Goal: Information Seeking & Learning: Learn about a topic

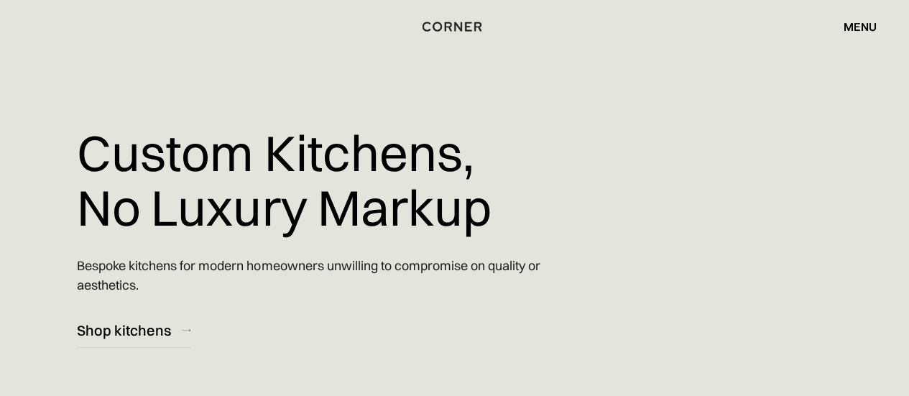
click at [129, 81] on div "Custom Kitchens, No Luxury Markup Bespoke kitchens for modern homeowners unwill…" at bounding box center [338, 174] width 523 height 348
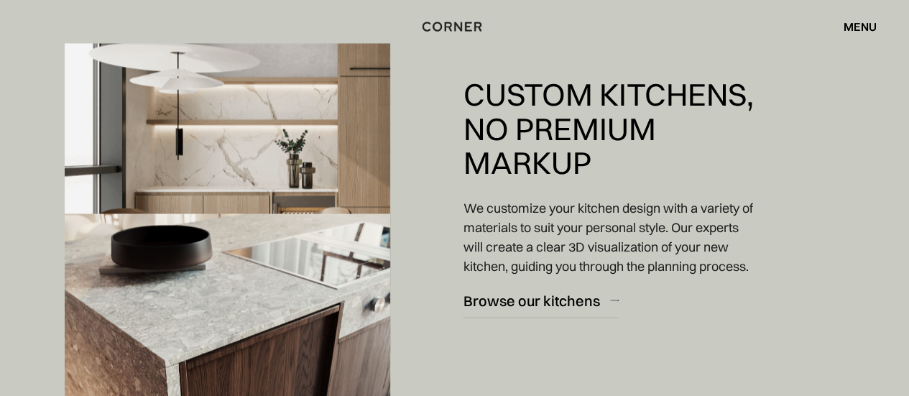
scroll to position [1224, 0]
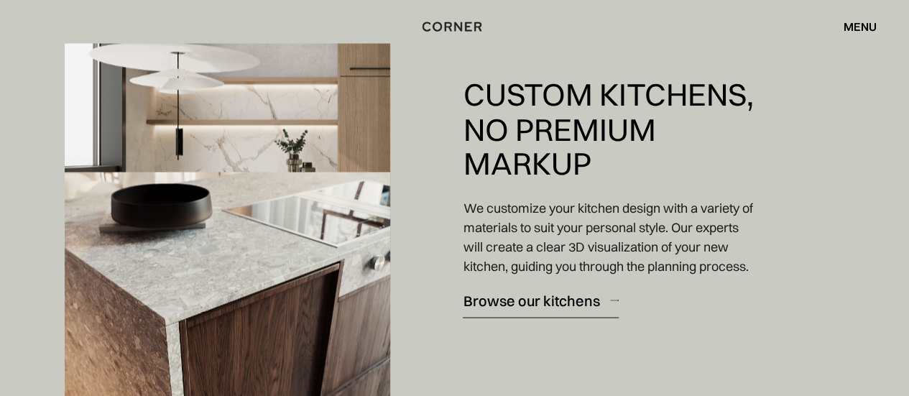
click at [557, 310] on div "Browse our kitchens" at bounding box center [531, 299] width 136 height 19
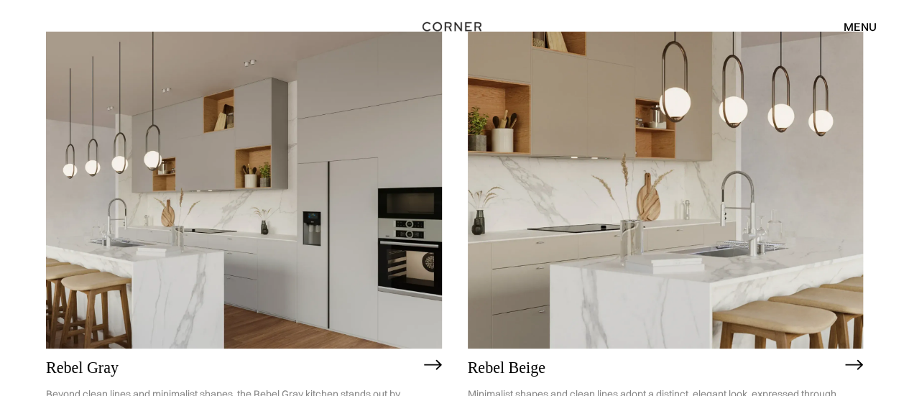
scroll to position [2752, 0]
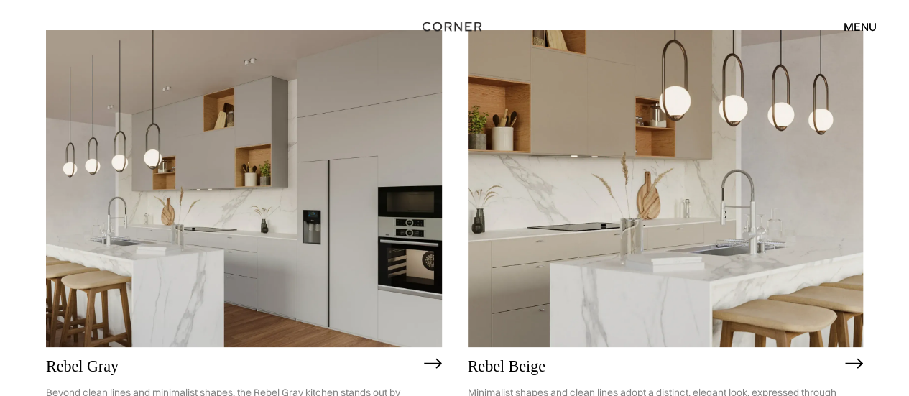
click at [216, 147] on img at bounding box center [244, 188] width 396 height 316
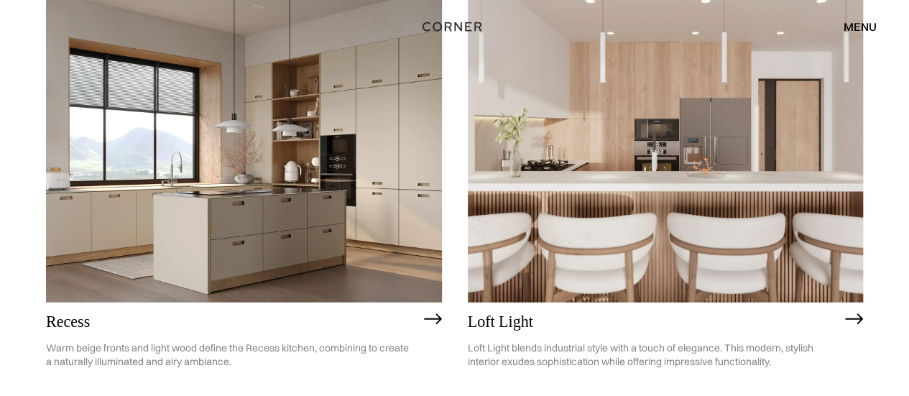
scroll to position [1778, 0]
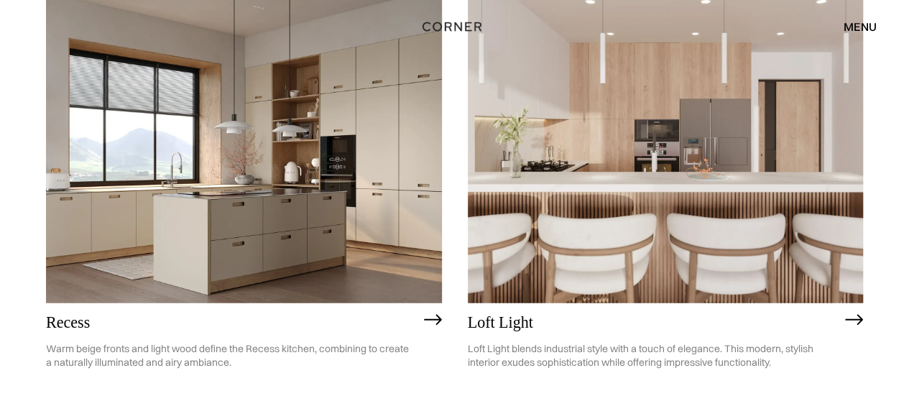
click at [392, 137] on img at bounding box center [244, 144] width 396 height 316
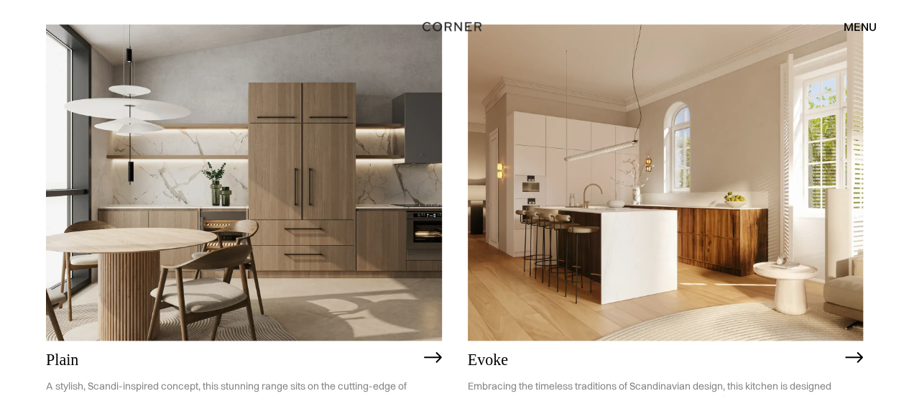
scroll to position [3269, 0]
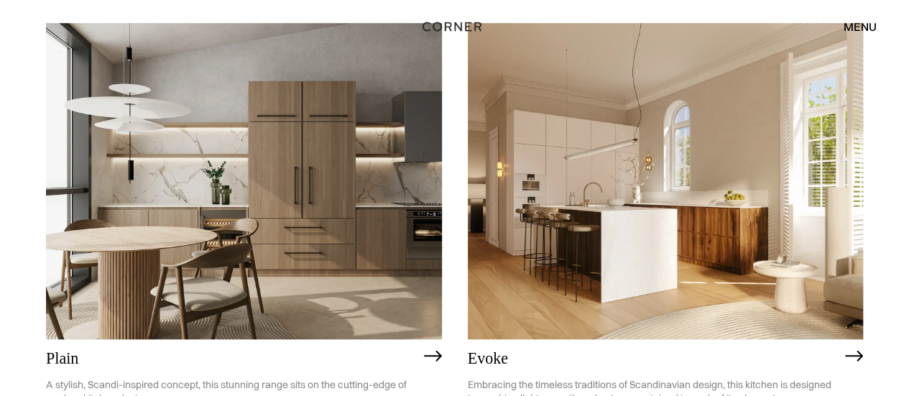
click at [278, 180] on img at bounding box center [244, 181] width 396 height 316
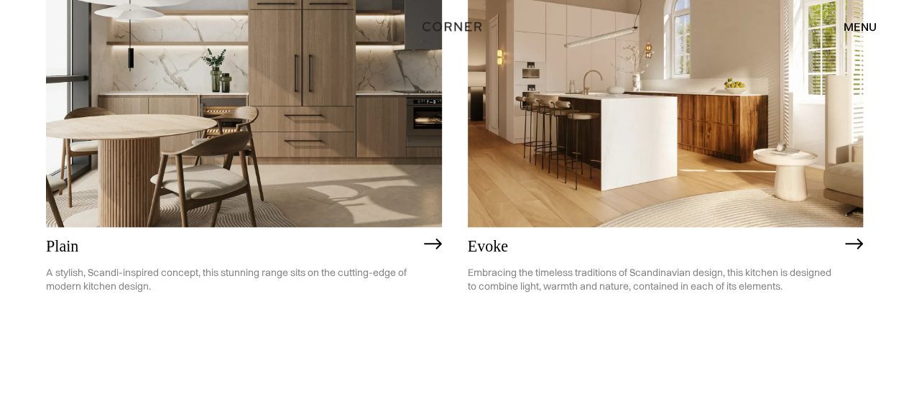
scroll to position [3379, 0]
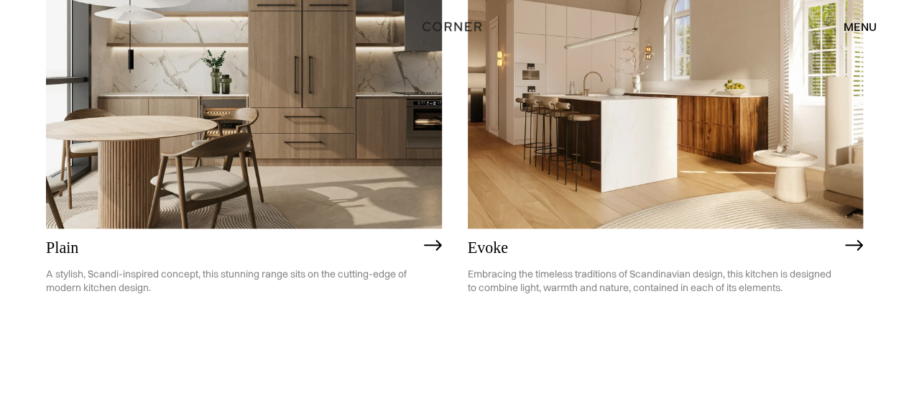
click at [591, 51] on div "Shop Kitchens Shop Kitchens How it works How it works Projects Projects Inspira…" at bounding box center [454, 26] width 909 height 53
click at [711, 154] on img at bounding box center [666, 70] width 396 height 316
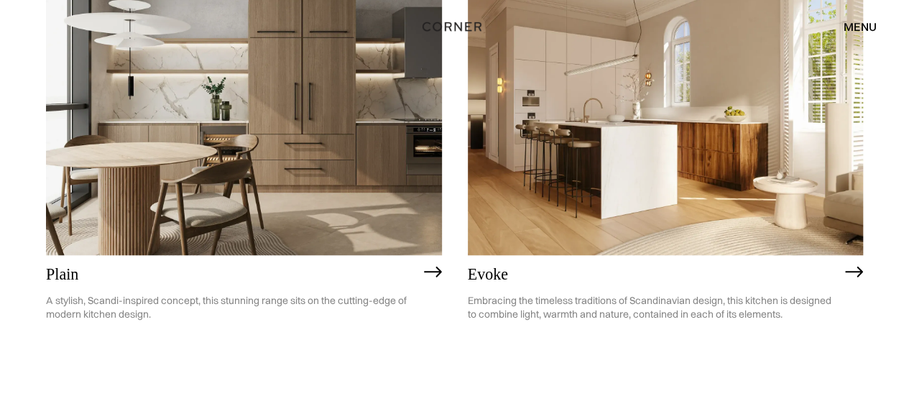
scroll to position [3590, 0]
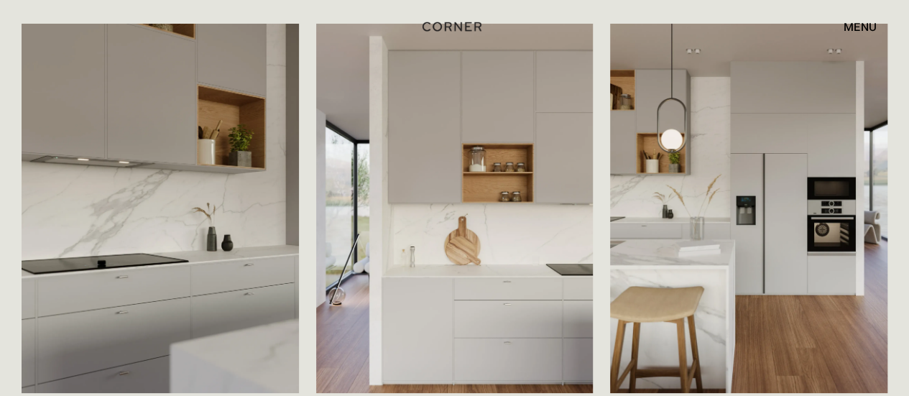
scroll to position [2647, 0]
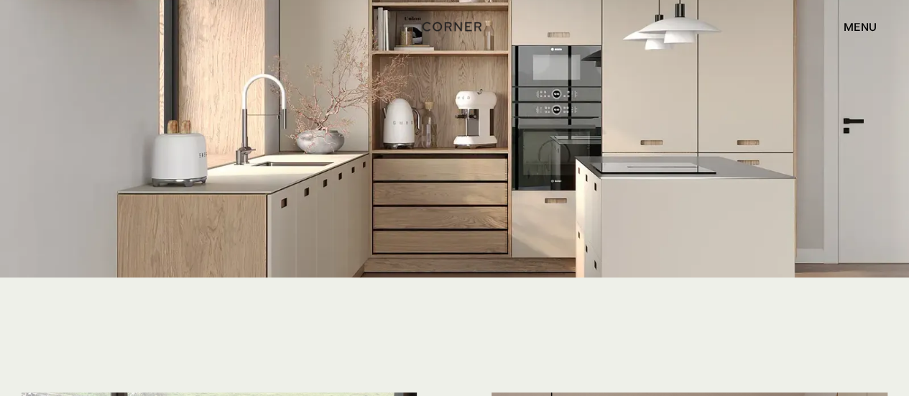
scroll to position [3118, 0]
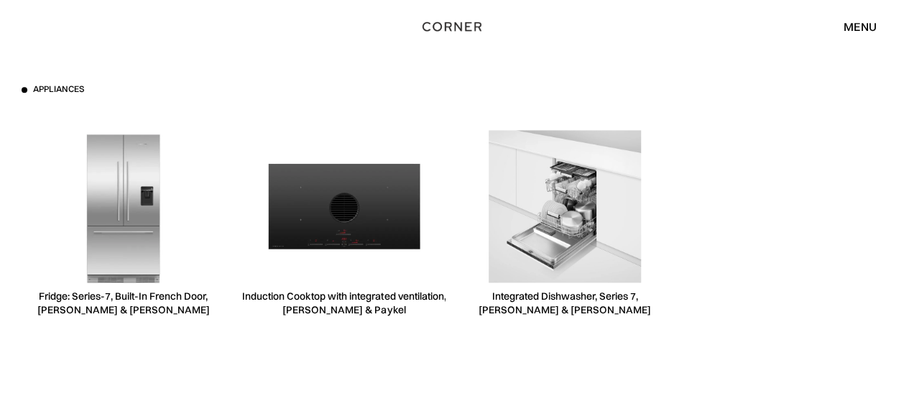
scroll to position [3650, 0]
